Goal: Task Accomplishment & Management: Use online tool/utility

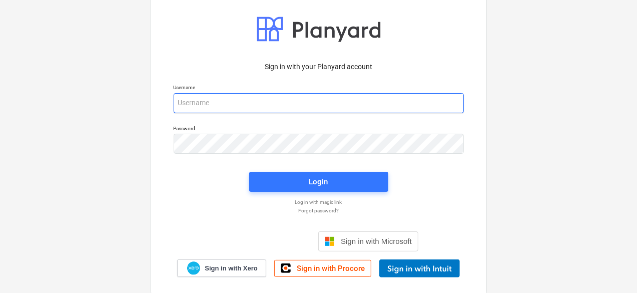
click at [276, 105] on input "email" at bounding box center [319, 103] width 290 height 20
type input "[PERSON_NAME][EMAIL_ADDRESS][PERSON_NAME][DOMAIN_NAME]"
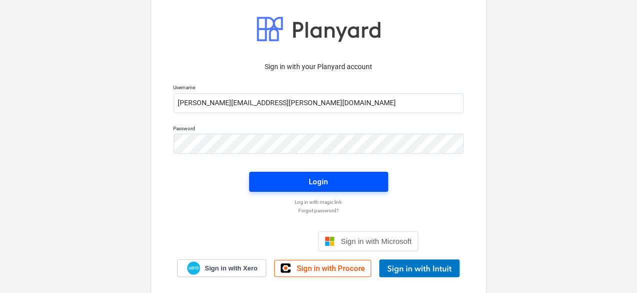
click at [354, 180] on span "Login" at bounding box center [318, 181] width 115 height 13
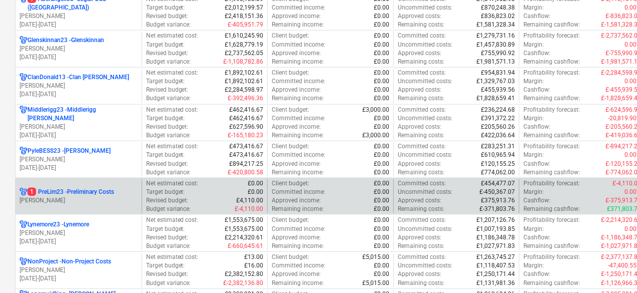
scroll to position [550, 0]
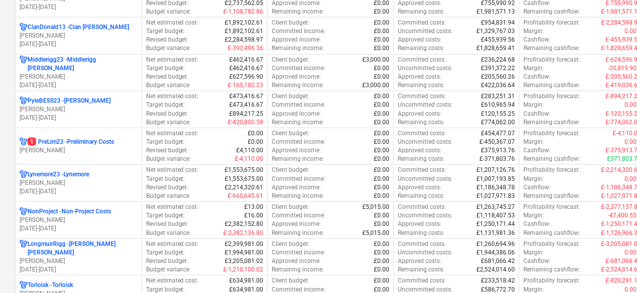
click at [119, 148] on p "[PERSON_NAME]" at bounding box center [79, 150] width 118 height 9
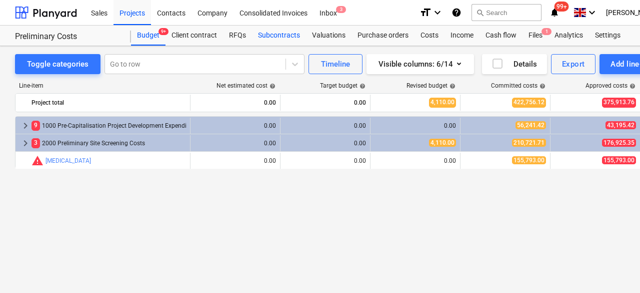
click at [259, 33] on div "Subcontracts" at bounding box center [279, 36] width 54 height 20
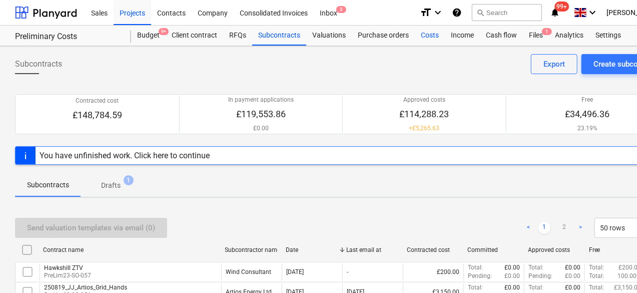
click at [430, 33] on div "Costs" at bounding box center [430, 36] width 30 height 20
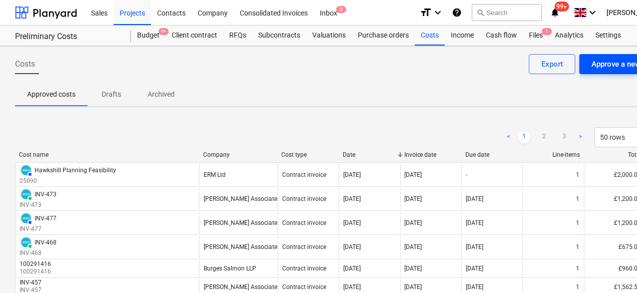
click at [613, 61] on div "Approve a new cost" at bounding box center [624, 64] width 66 height 13
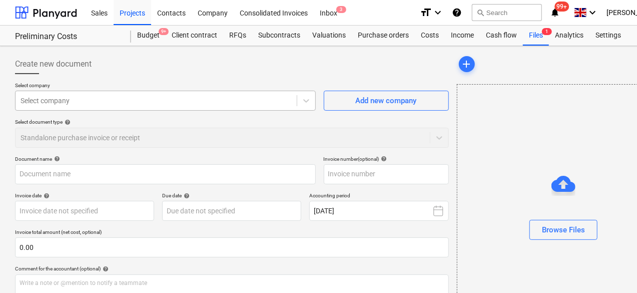
click at [106, 100] on div at bounding box center [156, 101] width 271 height 10
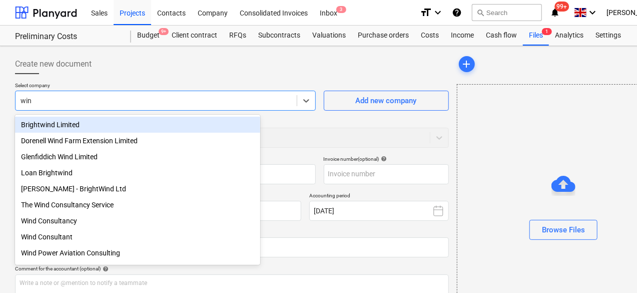
type input "wind"
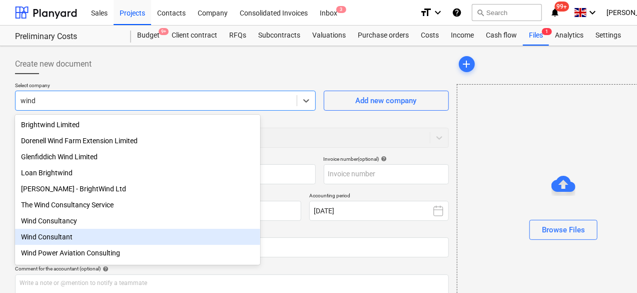
click at [87, 239] on div "Wind Consultant" at bounding box center [137, 237] width 245 height 16
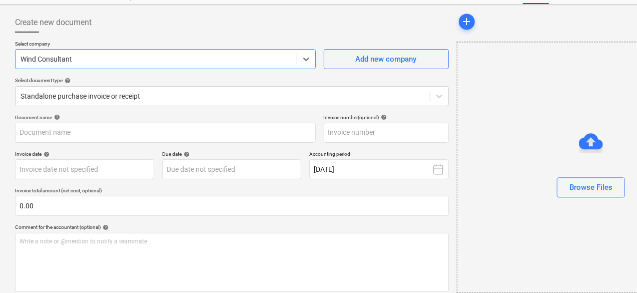
scroll to position [100, 0]
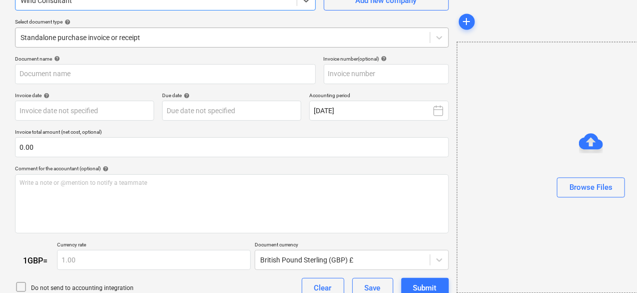
click at [93, 44] on div "Standalone purchase invoice or receipt" at bounding box center [223, 38] width 414 height 14
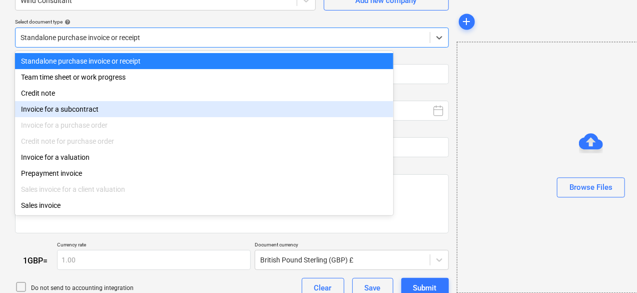
click at [85, 107] on div "Invoice for a subcontract" at bounding box center [204, 109] width 378 height 16
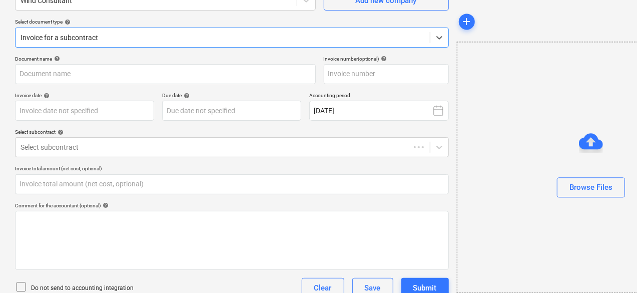
type input "0.00"
click at [68, 146] on div at bounding box center [223, 147] width 404 height 10
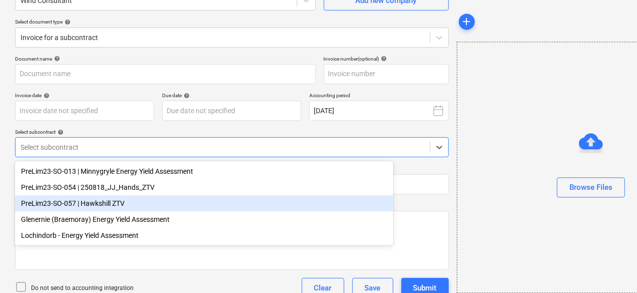
click at [94, 207] on div "PreLim23-SO-057 | Hawkshill ZTV" at bounding box center [204, 203] width 378 height 16
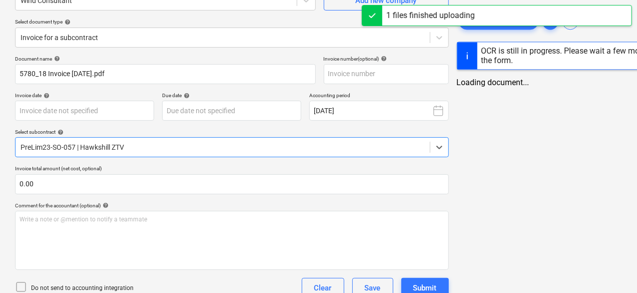
type input "5780_18 Invoice [DATE].pdf"
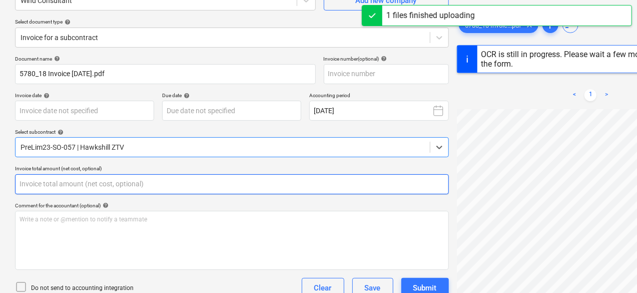
click at [113, 182] on input "text" at bounding box center [232, 184] width 434 height 20
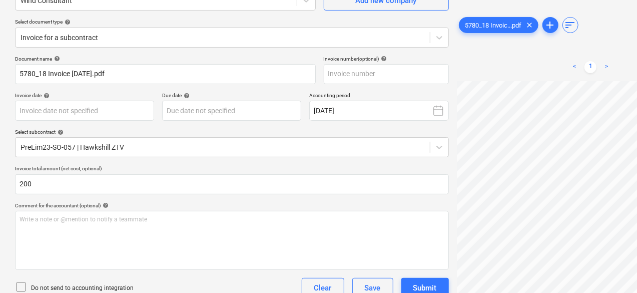
type input "200.00"
click at [184, 202] on div "Comment for the accountant (optional) help" at bounding box center [232, 205] width 434 height 7
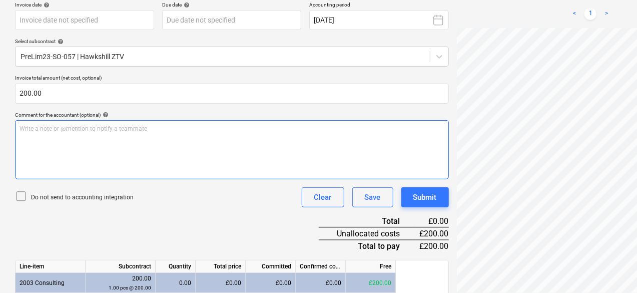
scroll to position [200, 0]
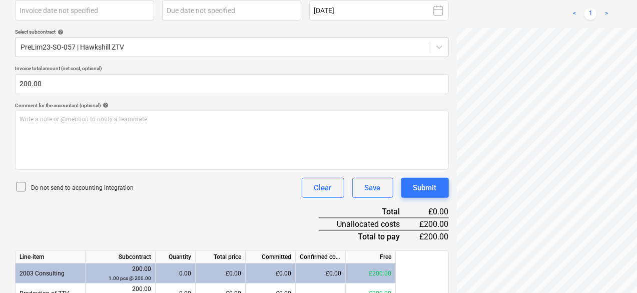
click at [183, 222] on div "Document name help 5780_18 Invoice [DATE].pdf Invoice number (optional) help In…" at bounding box center [232, 145] width 434 height 380
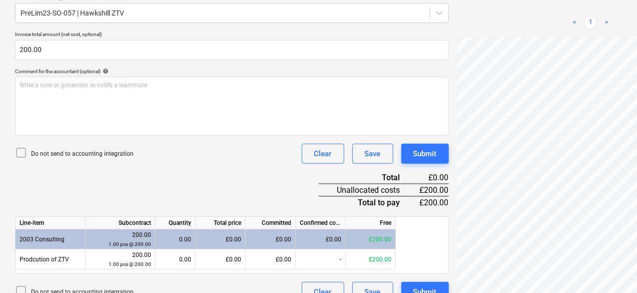
scroll to position [250, 0]
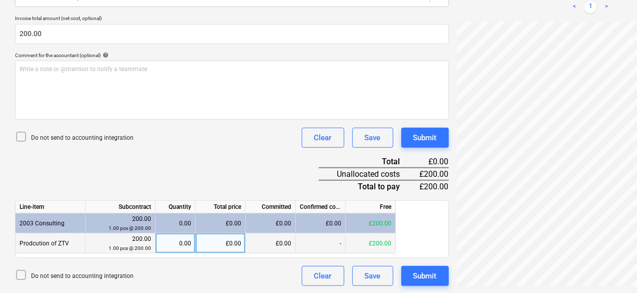
click at [188, 243] on div "0.00" at bounding box center [176, 243] width 32 height 20
click at [181, 172] on div "Document name help 5780_18 Invoice [DATE].pdf Invoice number (optional) help In…" at bounding box center [232, 95] width 434 height 380
click at [191, 228] on div "1.00" at bounding box center [176, 223] width 32 height 20
click at [161, 170] on div "Document name help 5780_18 Invoice [DATE].pdf Invoice number (optional) help In…" at bounding box center [232, 95] width 434 height 380
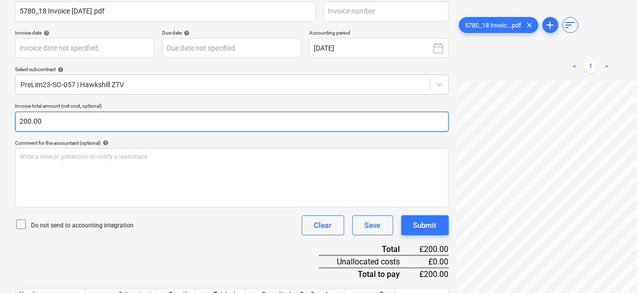
scroll to position [101, 0]
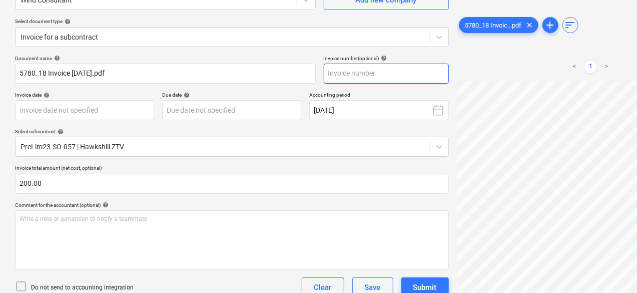
click at [329, 75] on input "text" at bounding box center [386, 74] width 125 height 20
type input "5780_18"
click at [457, 53] on div "< 1 > zoom_in zoom_out chat 0 save_alt" at bounding box center [591, 67] width 268 height 28
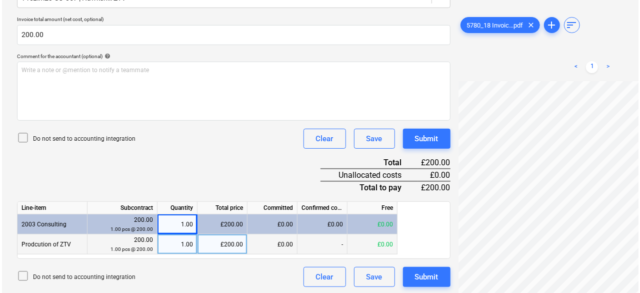
scroll to position [251, 0]
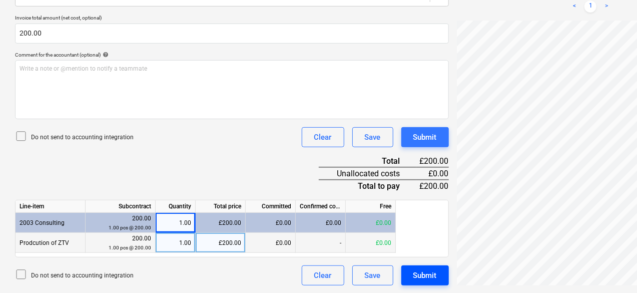
click at [413, 274] on div "Submit" at bounding box center [425, 275] width 24 height 13
